Goal: Information Seeking & Learning: Learn about a topic

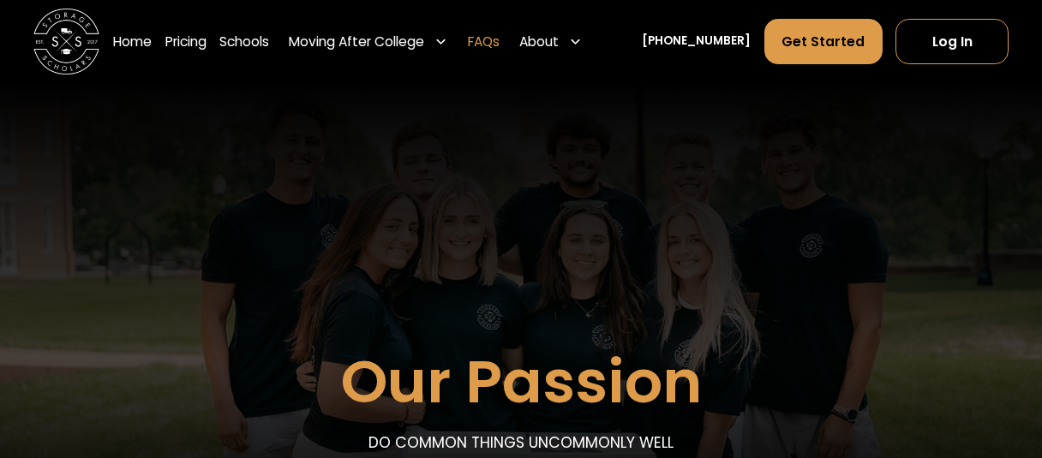
click at [499, 42] on link "FAQs" at bounding box center [484, 41] width 32 height 46
click at [198, 35] on link "Pricing" at bounding box center [185, 41] width 41 height 46
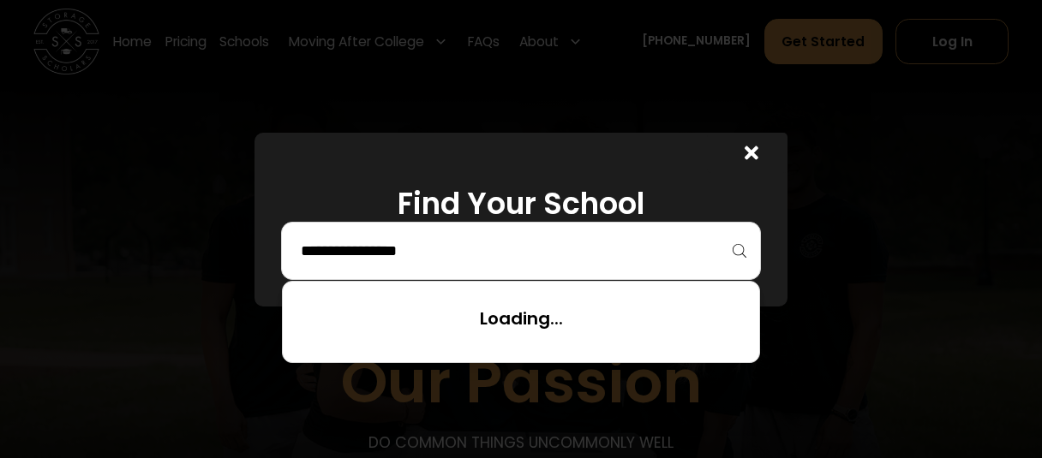
click at [459, 249] on input "search" at bounding box center [520, 250] width 443 height 29
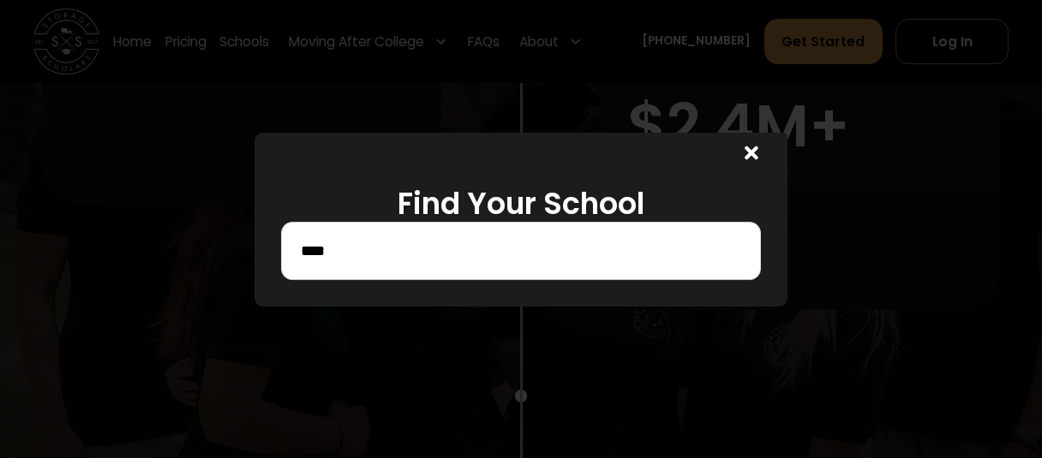
click at [381, 267] on div "****" at bounding box center [520, 251] width 479 height 58
click at [367, 256] on input "****" at bounding box center [520, 250] width 443 height 29
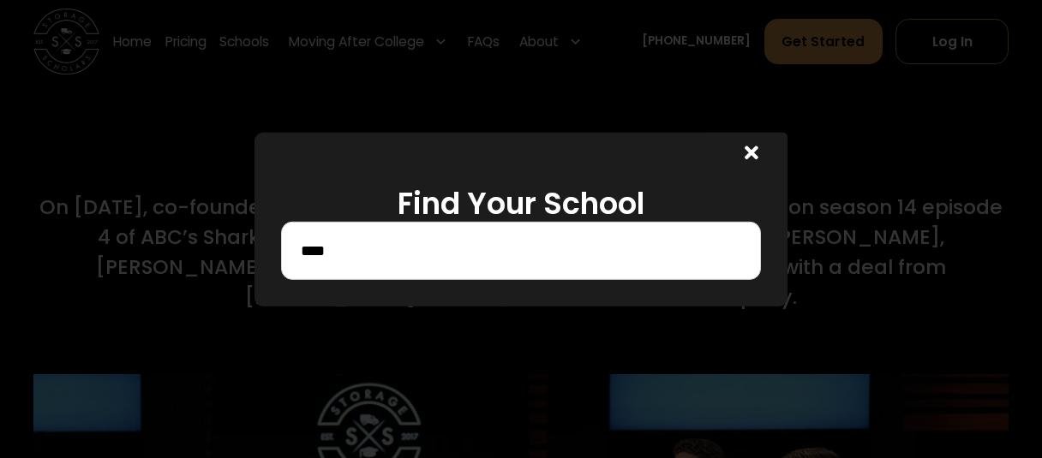
scroll to position [6230, 0]
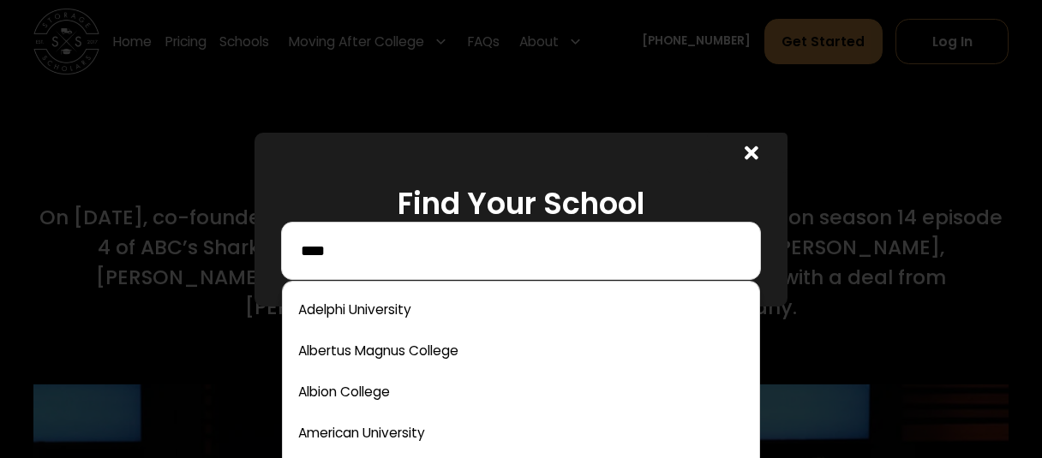
click at [369, 257] on input "****" at bounding box center [520, 250] width 443 height 29
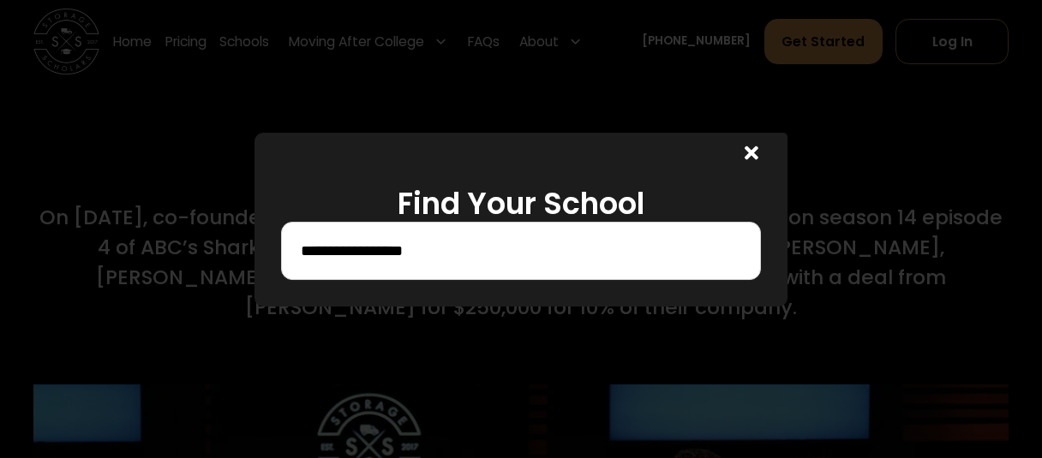
click at [535, 235] on div "**********" at bounding box center [520, 251] width 479 height 58
click at [495, 267] on div "**********" at bounding box center [520, 251] width 479 height 58
drag, startPoint x: 495, startPoint y: 267, endPoint x: 431, endPoint y: 252, distance: 66.1
click at [431, 252] on div "**********" at bounding box center [520, 251] width 479 height 58
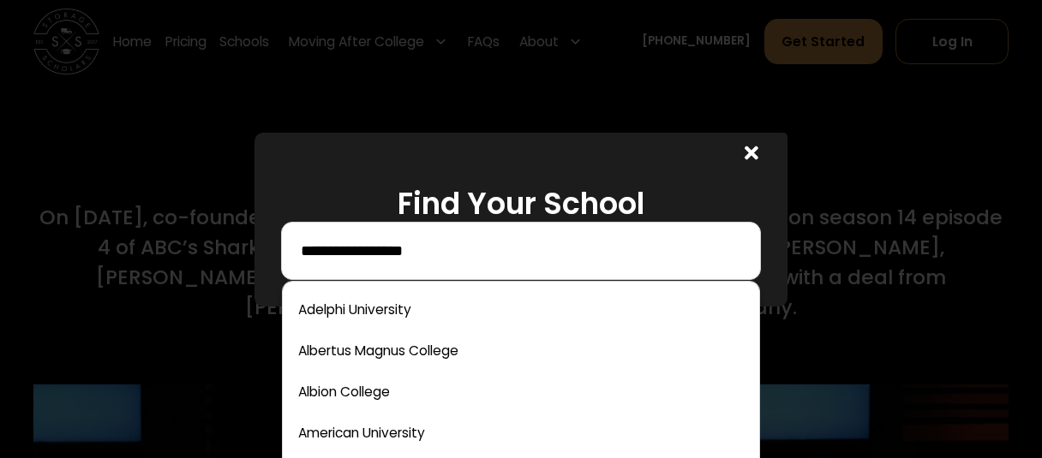
click at [431, 252] on input "**********" at bounding box center [520, 250] width 443 height 29
type input "*"
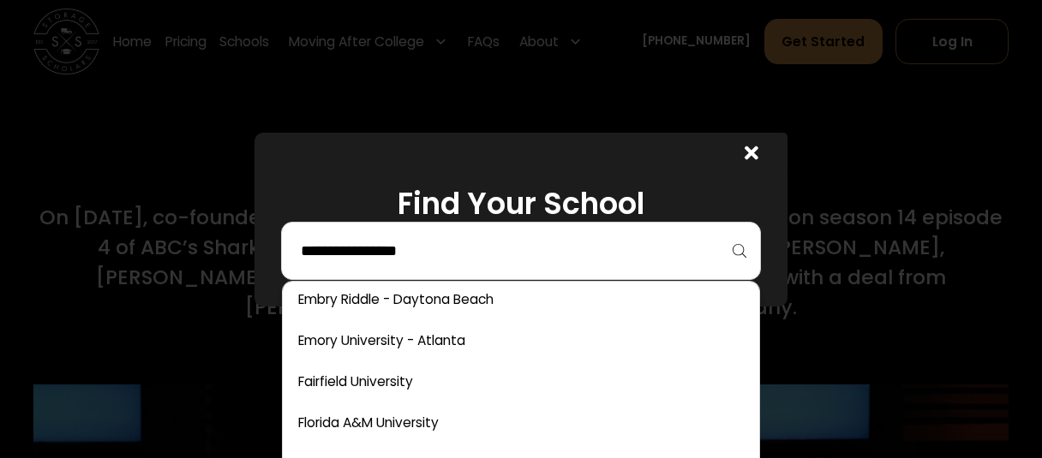
scroll to position [2518, 0]
click at [388, 265] on input "search" at bounding box center [520, 250] width 443 height 29
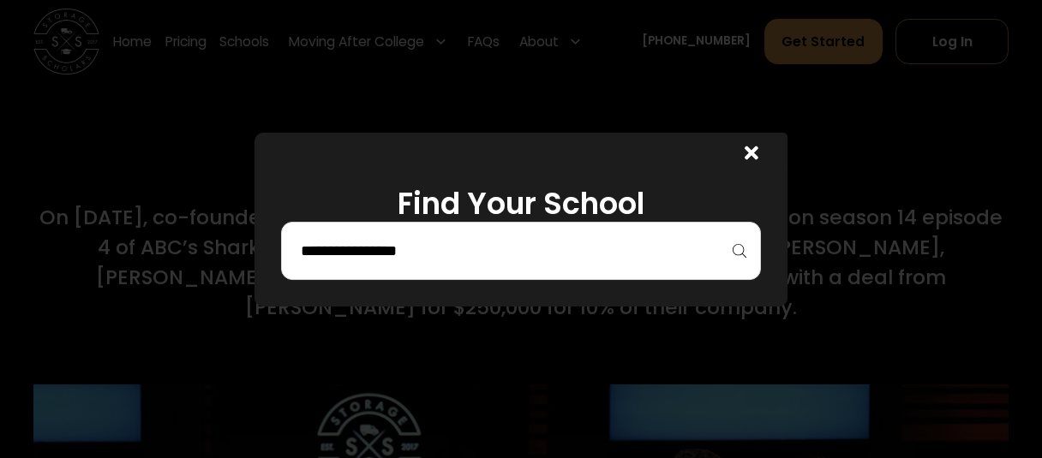
click at [563, 245] on input "search" at bounding box center [520, 250] width 443 height 29
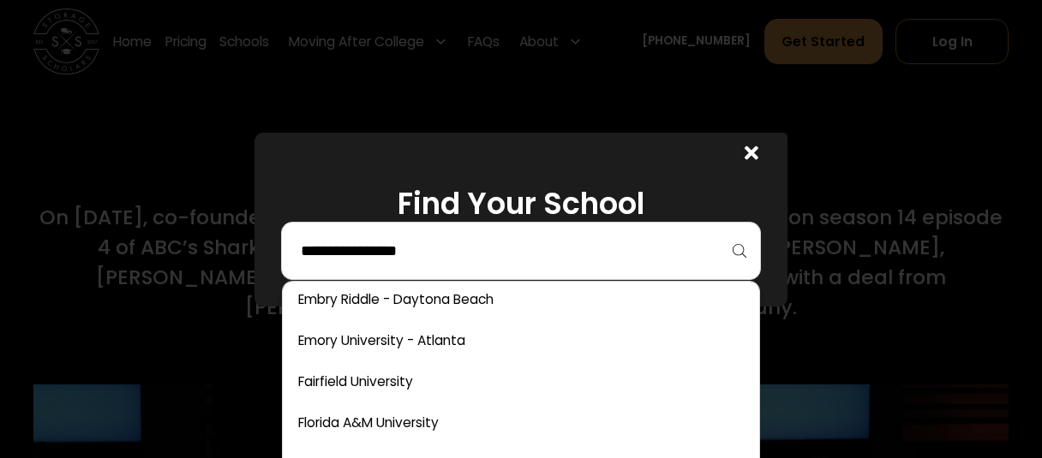
click at [563, 245] on input "search" at bounding box center [520, 250] width 443 height 29
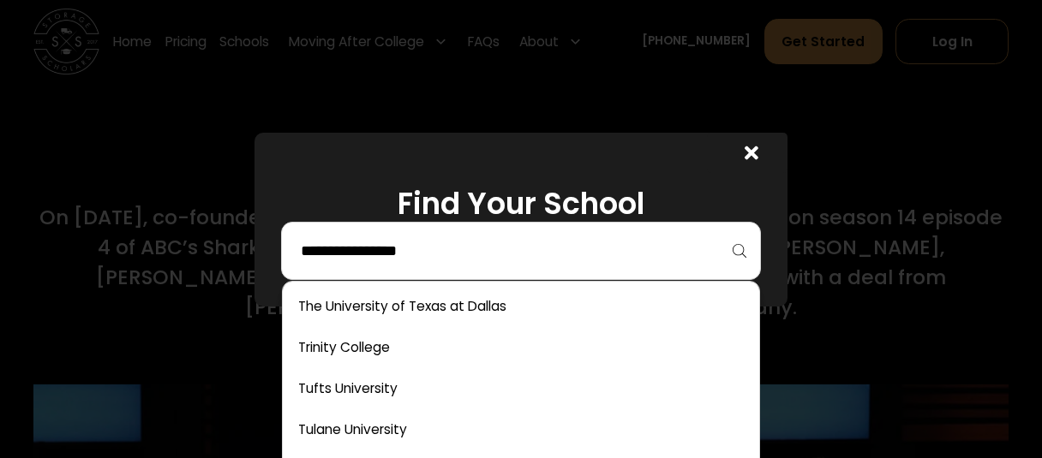
scroll to position [7529, 0]
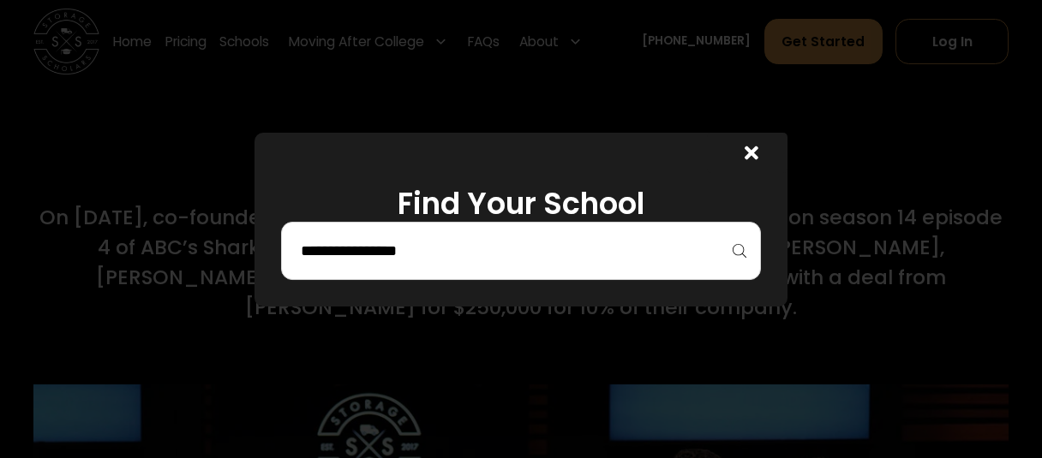
click at [758, 158] on div at bounding box center [747, 153] width 80 height 40
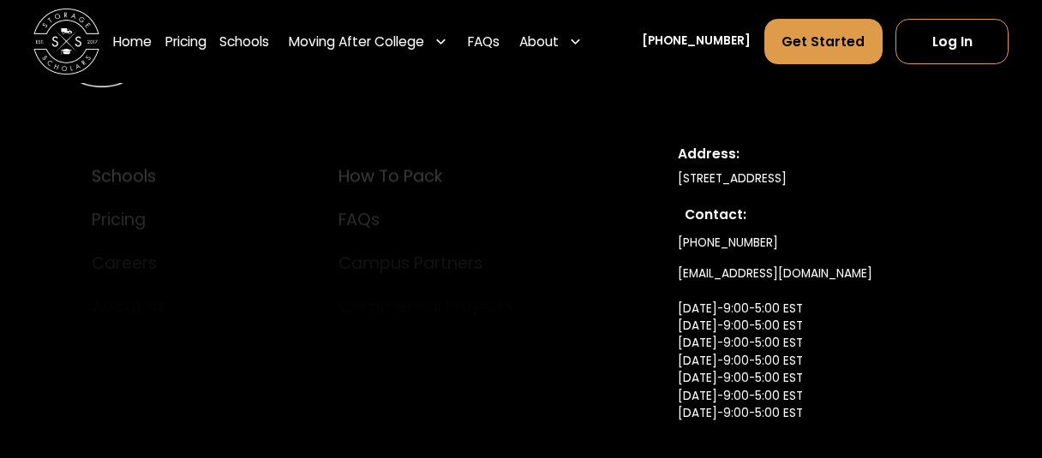
scroll to position [8645, 0]
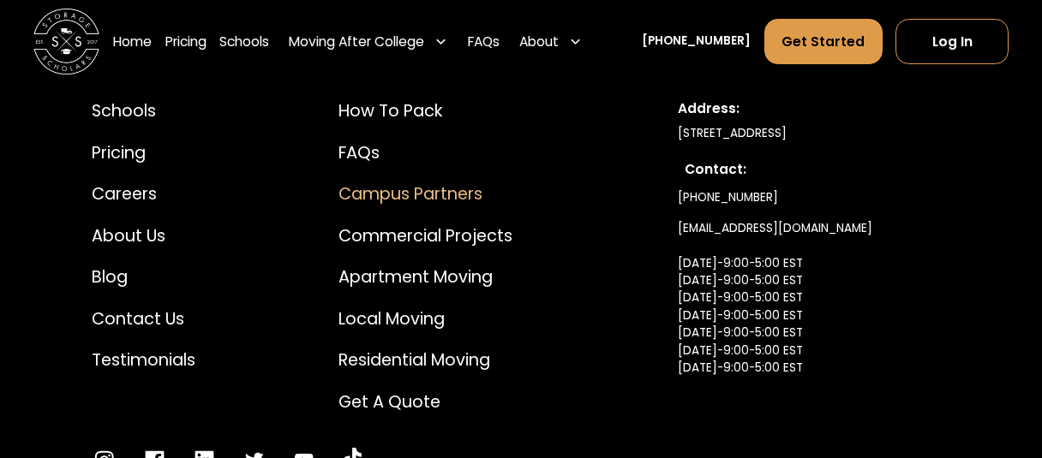
click at [427, 182] on div "Campus Partners" at bounding box center [425, 194] width 174 height 25
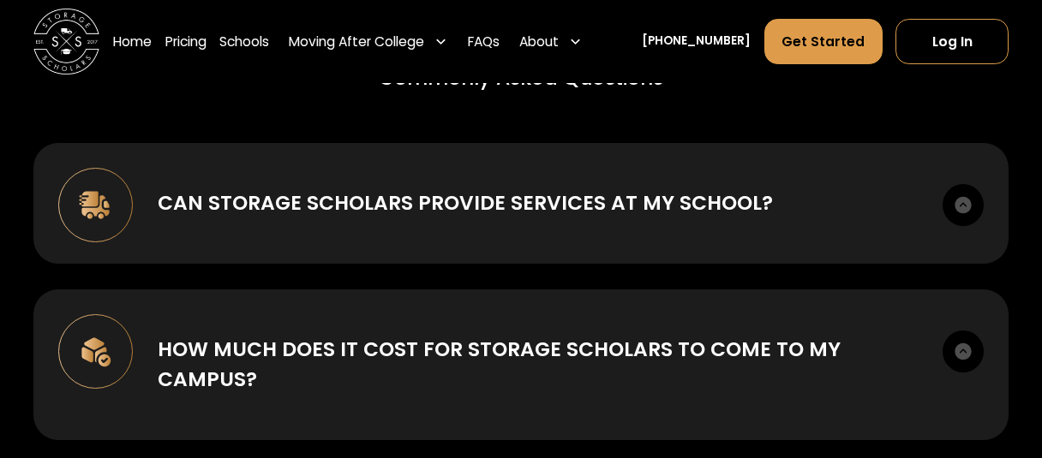
scroll to position [6106, 0]
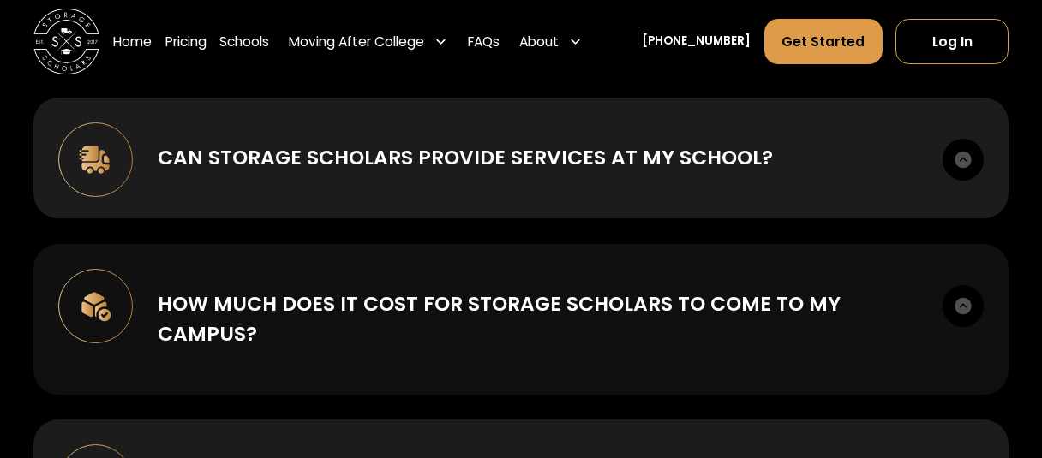
click at [292, 290] on div "How much does it cost for Storage Scholars to come to my campus?" at bounding box center [537, 320] width 759 height 60
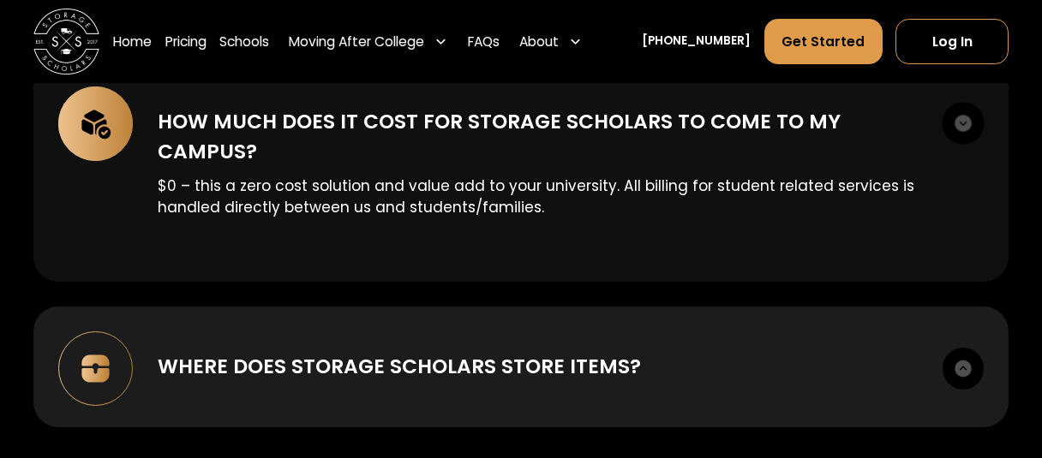
scroll to position [6334, 0]
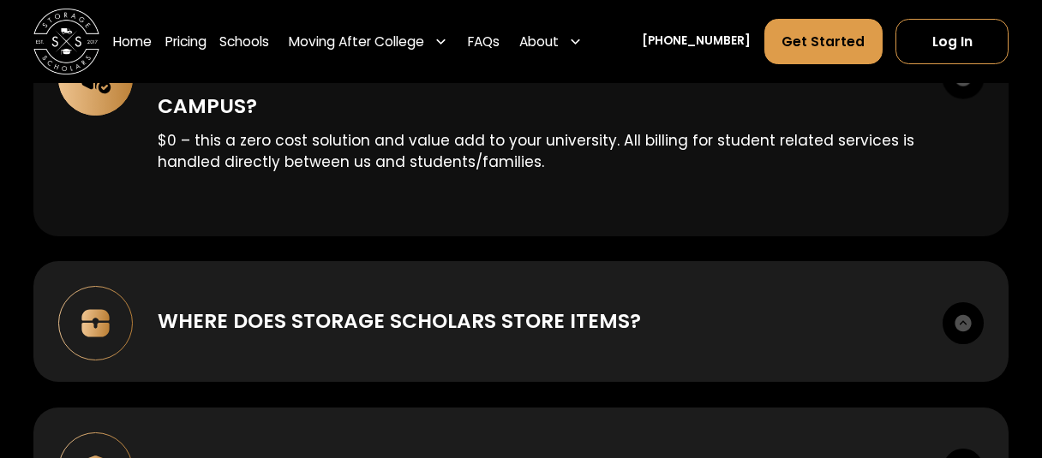
click at [292, 307] on div "Where does Storage Scholars store items?" at bounding box center [399, 322] width 483 height 30
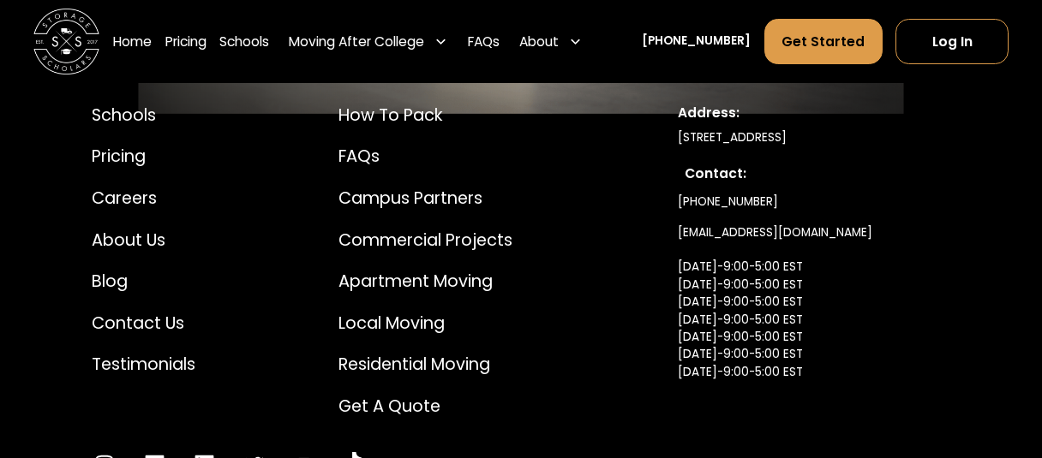
scroll to position [8066, 0]
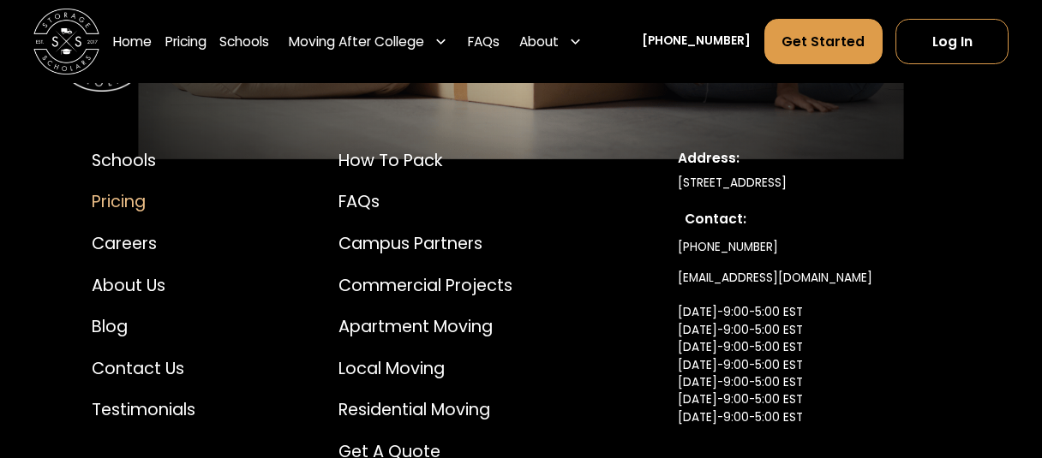
click at [113, 189] on div "Pricing" at bounding box center [144, 201] width 104 height 25
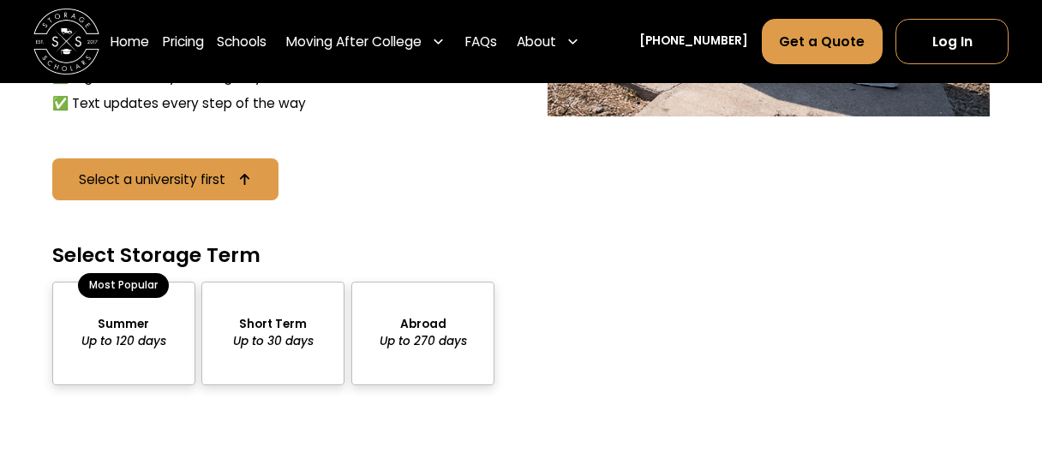
scroll to position [1640, 0]
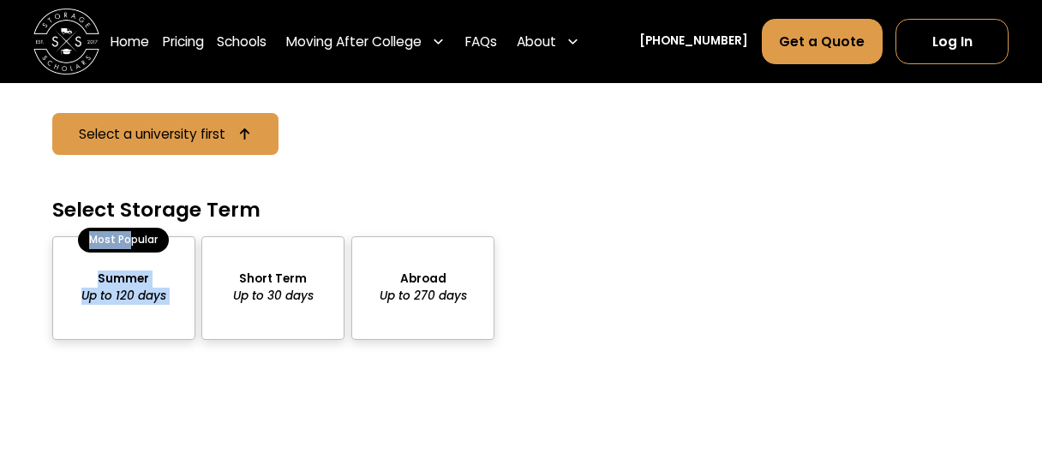
drag, startPoint x: 129, startPoint y: 262, endPoint x: 117, endPoint y: 307, distance: 46.1
click at [117, 307] on label "Summer Up to 120 days Most Popular" at bounding box center [123, 288] width 143 height 105
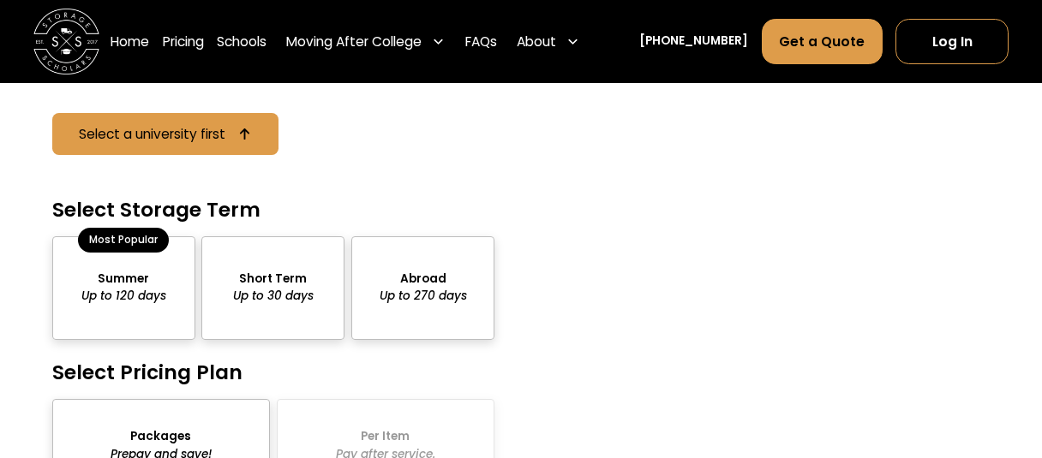
click at [117, 307] on div "package-pricing" at bounding box center [123, 288] width 143 height 105
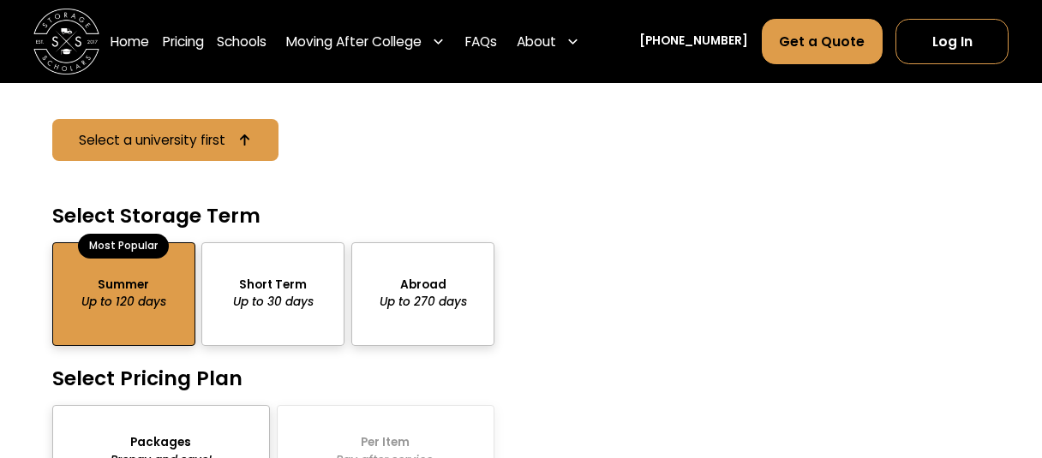
scroll to position [1843, 0]
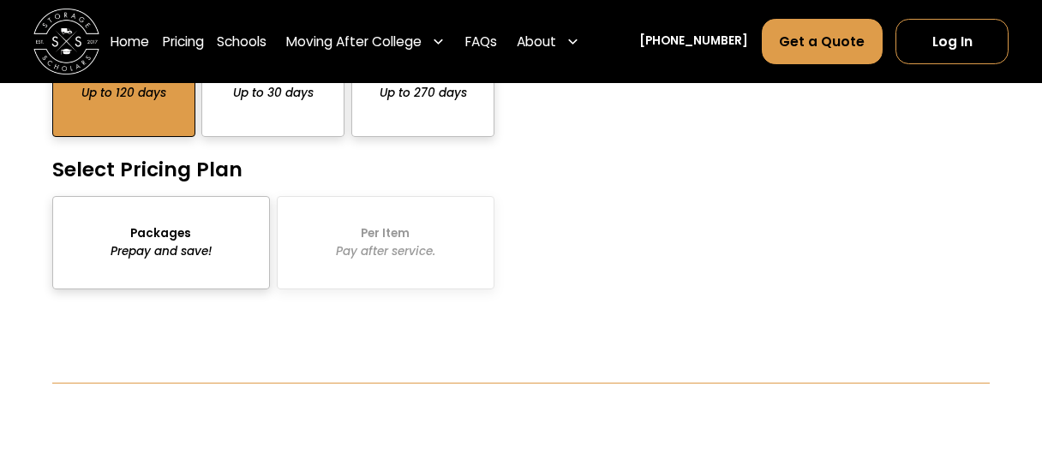
click at [361, 266] on div "Packages Prepay and save! Per Item Pay after service." at bounding box center [273, 242] width 442 height 93
click at [350, 242] on div "Packages Prepay and save! Per Item Pay after service." at bounding box center [273, 242] width 442 height 93
click at [194, 242] on div "package-pricing" at bounding box center [161, 242] width 218 height 93
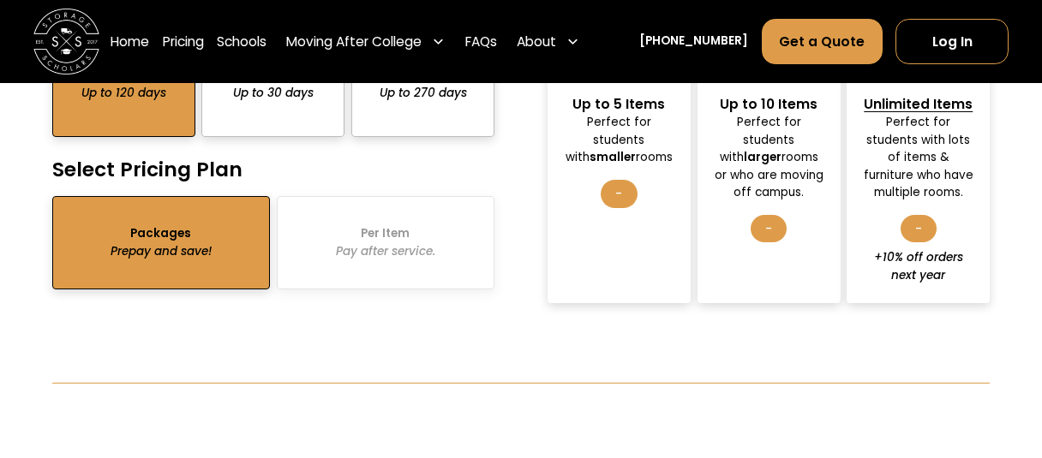
click at [918, 233] on div "-" at bounding box center [918, 229] width 36 height 28
click at [918, 81] on div "Gold" at bounding box center [918, 68] width 48 height 26
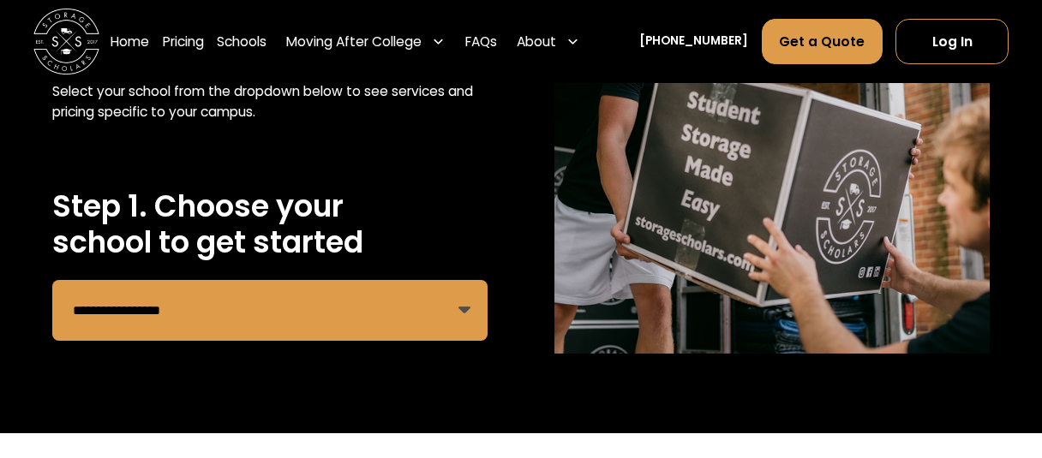
scroll to position [0, 0]
